Goal: Ask a question

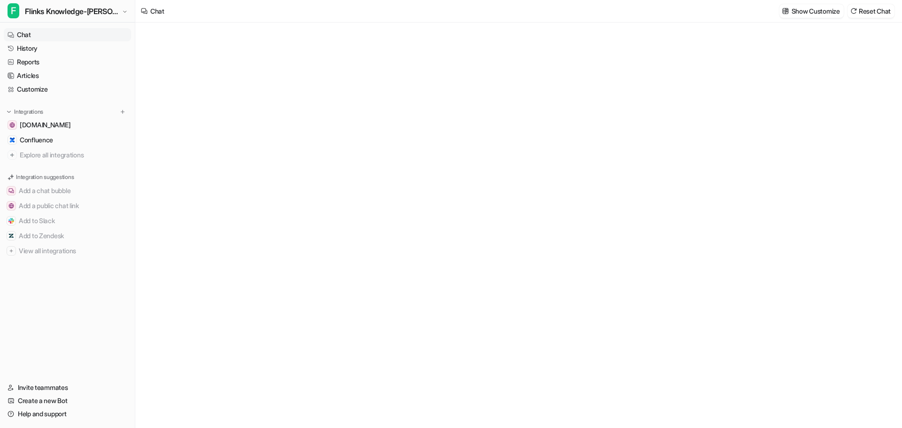
type textarea "**********"
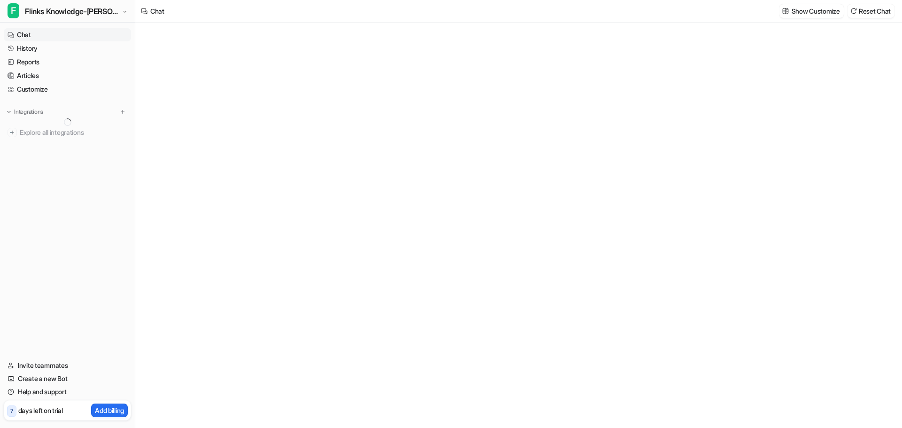
type textarea "**********"
